Goal: Check status

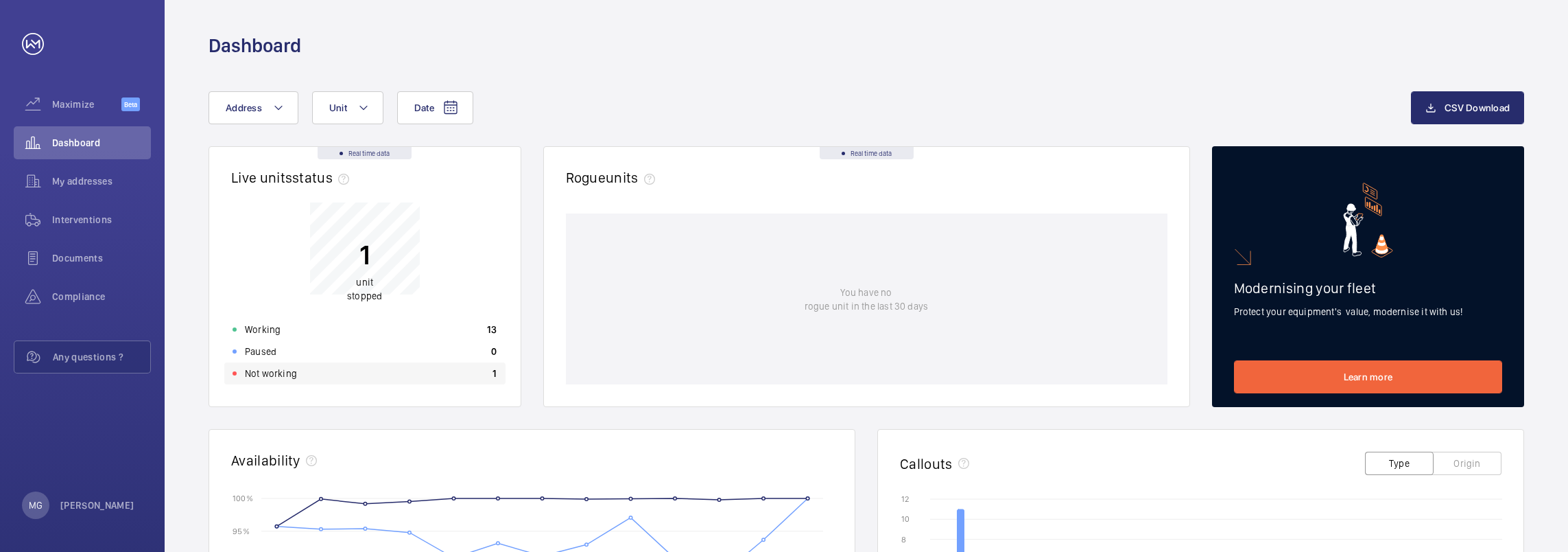
click at [278, 368] on p "Not working" at bounding box center [271, 373] width 52 height 14
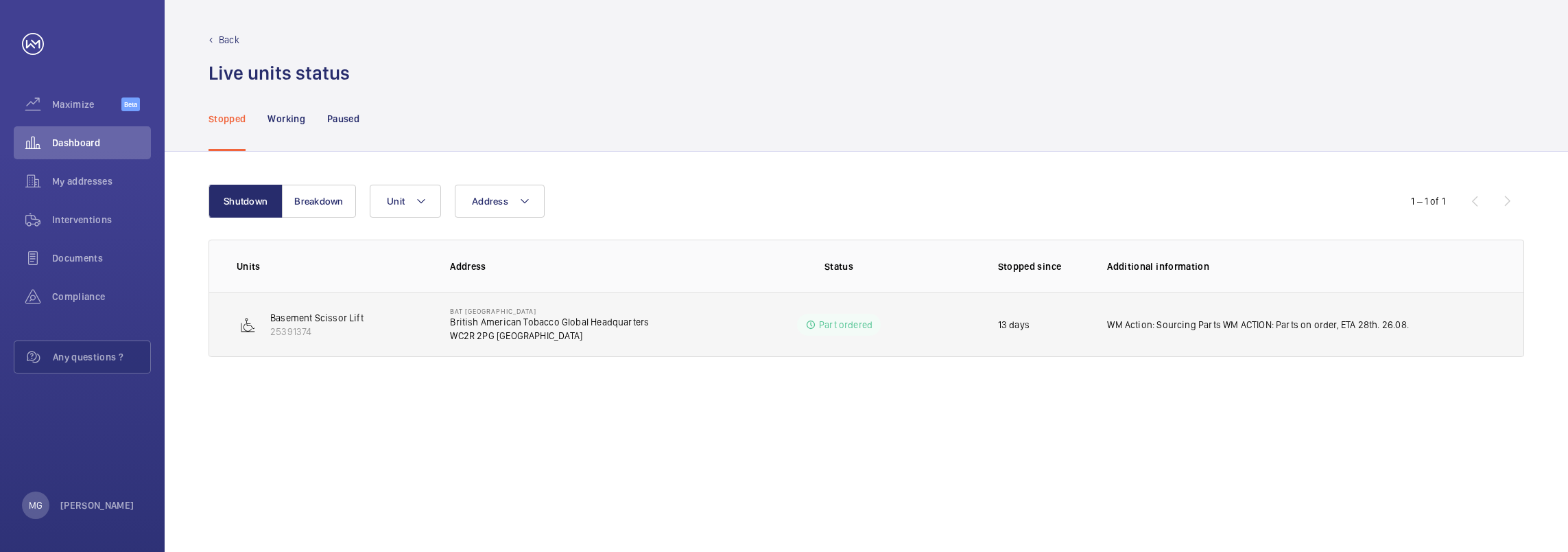
click at [285, 327] on p "25391374" at bounding box center [317, 331] width 94 height 14
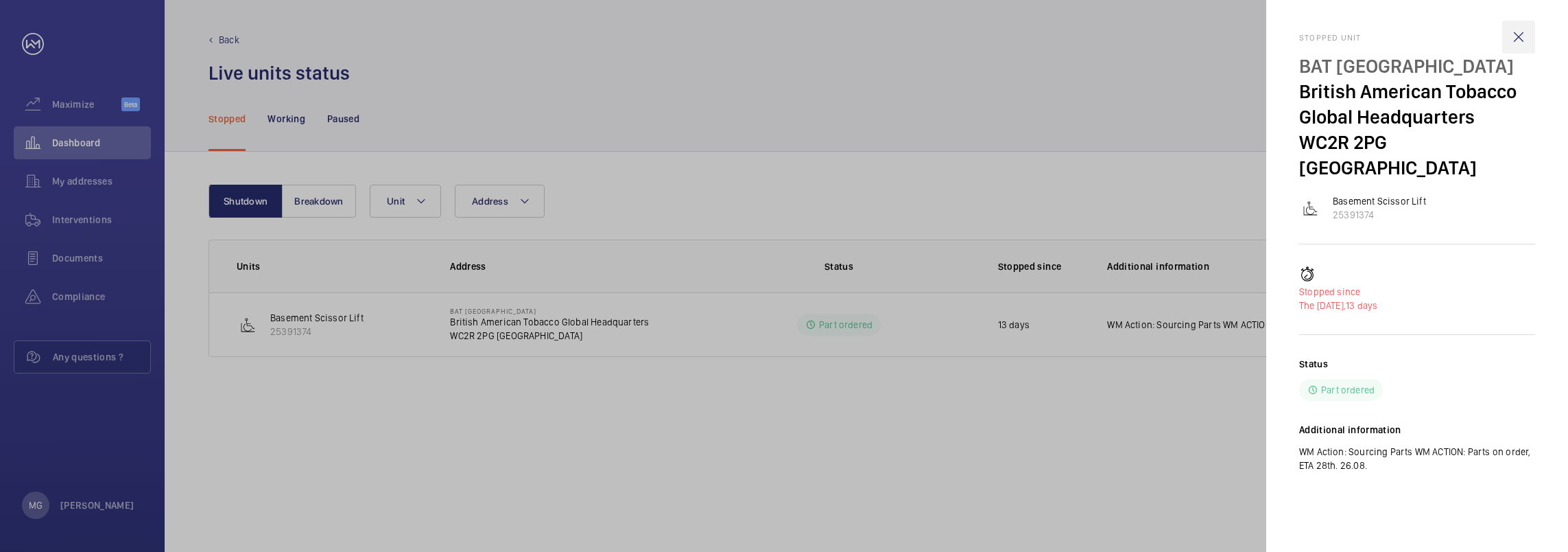
click at [1515, 39] on wm-front-icon-button at bounding box center [1518, 37] width 33 height 33
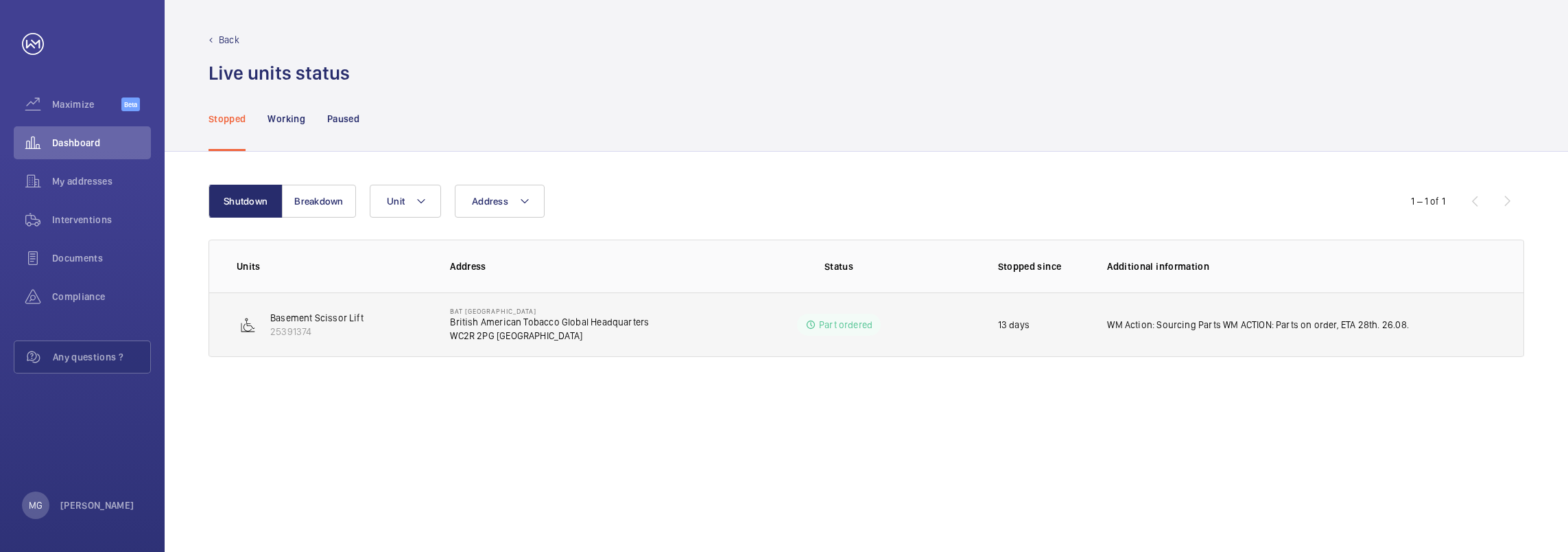
click at [853, 323] on p "Part ordered" at bounding box center [845, 324] width 53 height 14
